Goal: Book appointment/travel/reservation

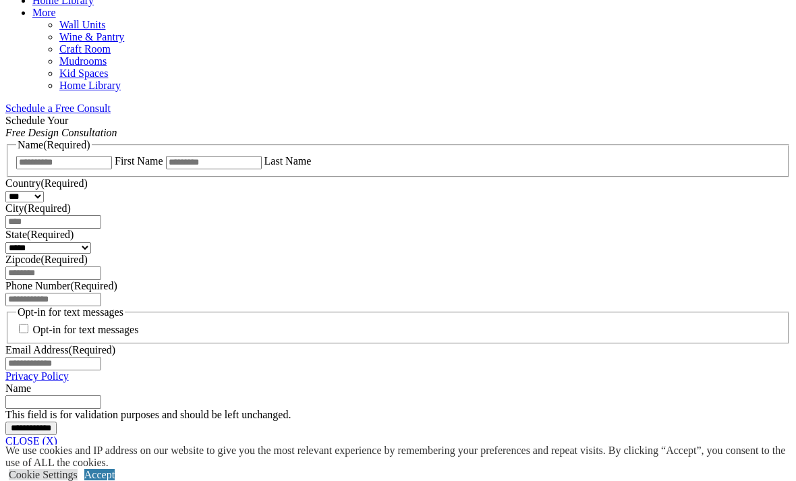
scroll to position [826, 0]
